Goal: Find specific page/section: Find specific page/section

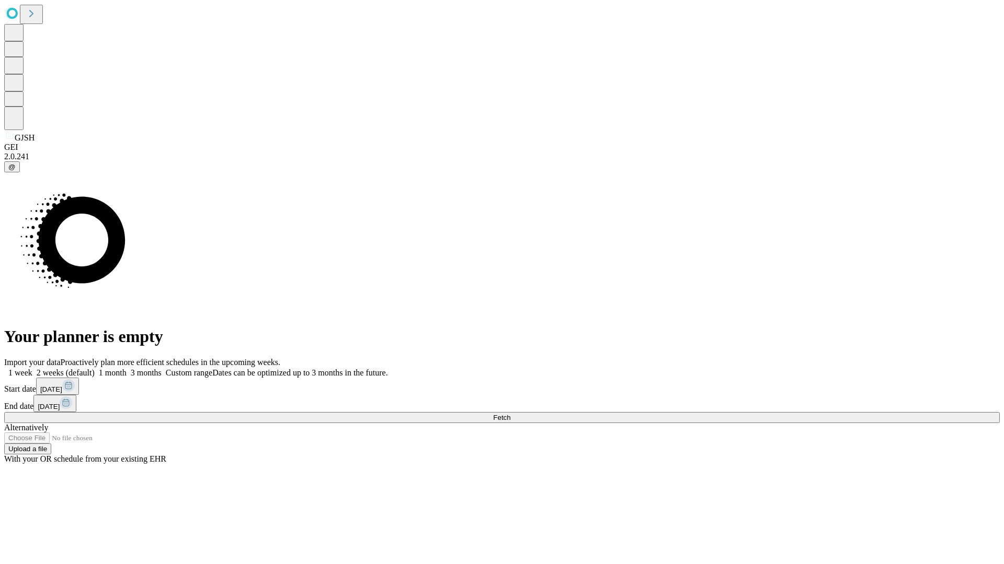
click at [510, 414] on span "Fetch" at bounding box center [501, 418] width 17 height 8
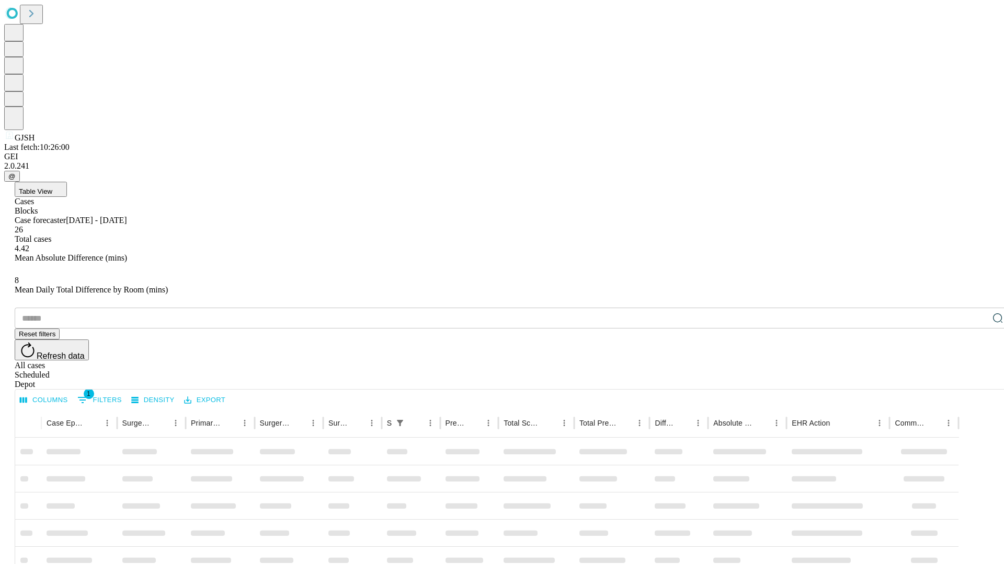
click at [976, 380] on div "Depot" at bounding box center [512, 384] width 995 height 9
